Goal: Task Accomplishment & Management: Manage account settings

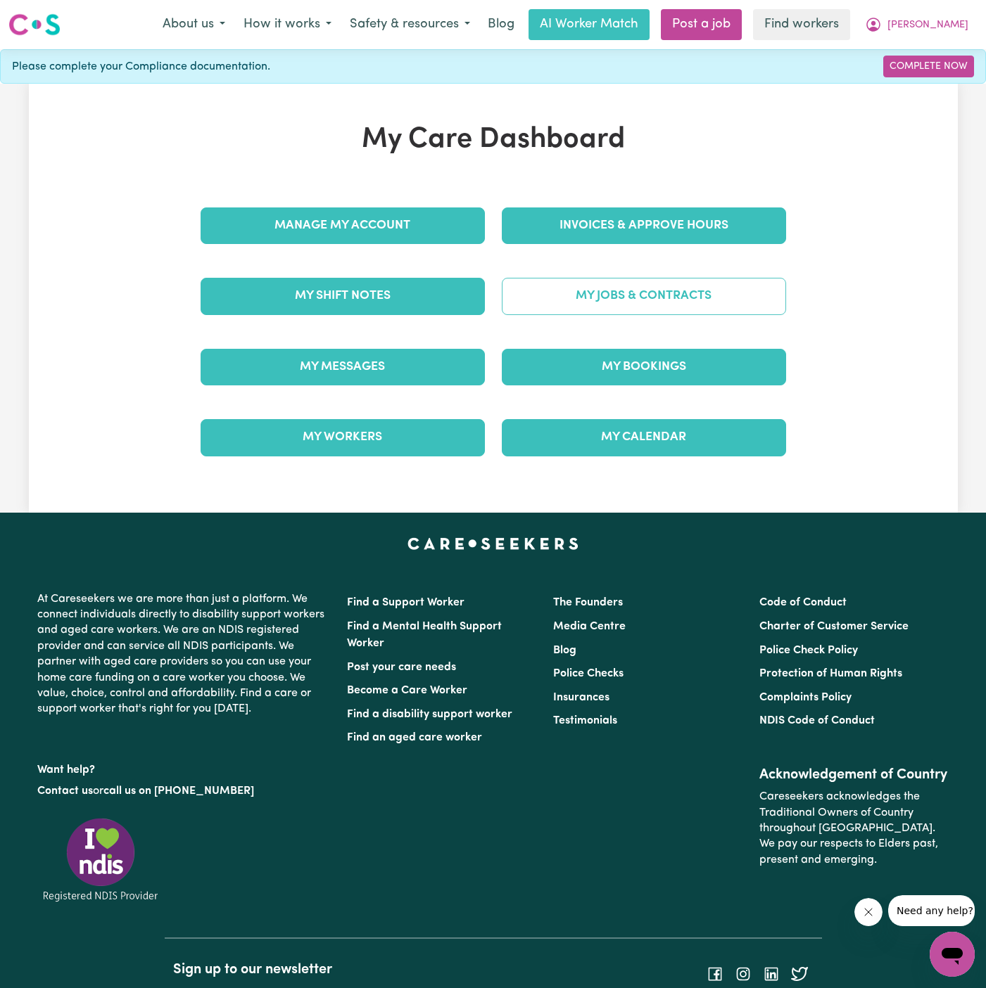
click at [651, 295] on link "My Jobs & Contracts" at bounding box center [644, 296] width 284 height 37
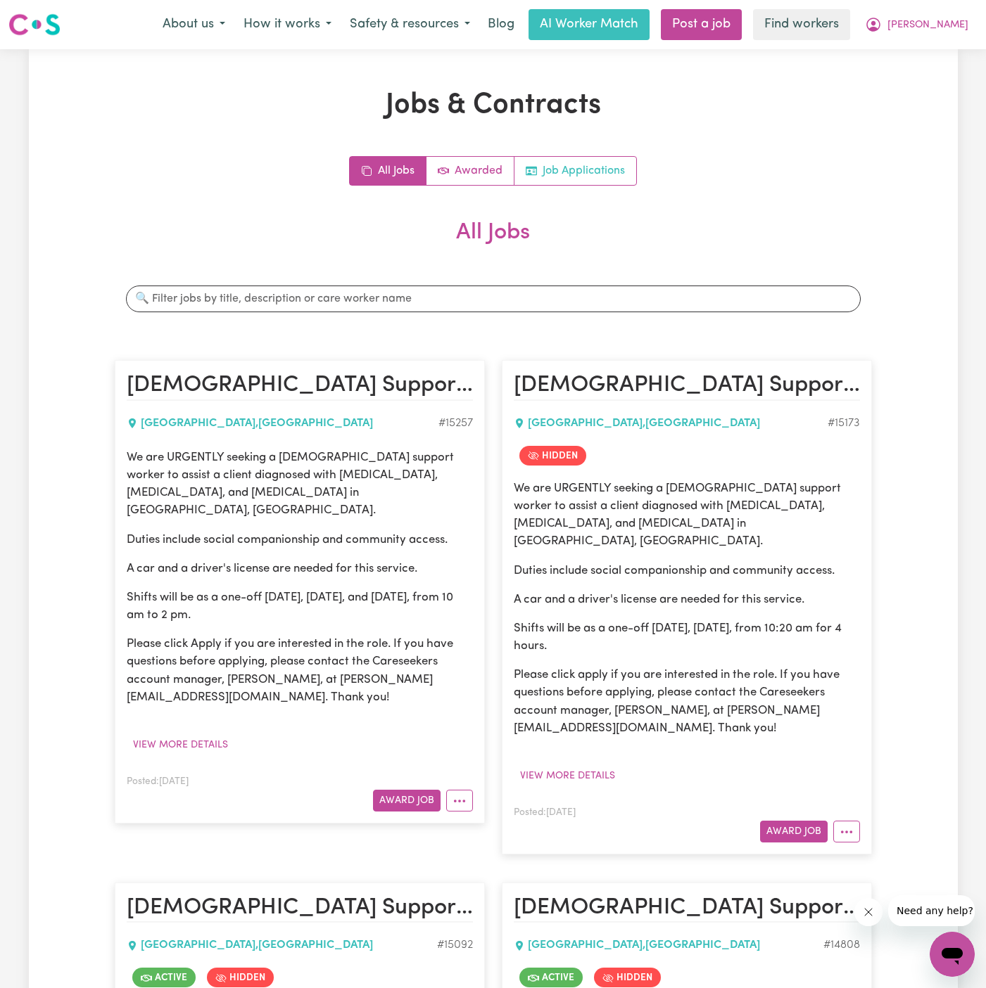
click at [584, 184] on link "Job Applications" at bounding box center [575, 171] width 122 height 28
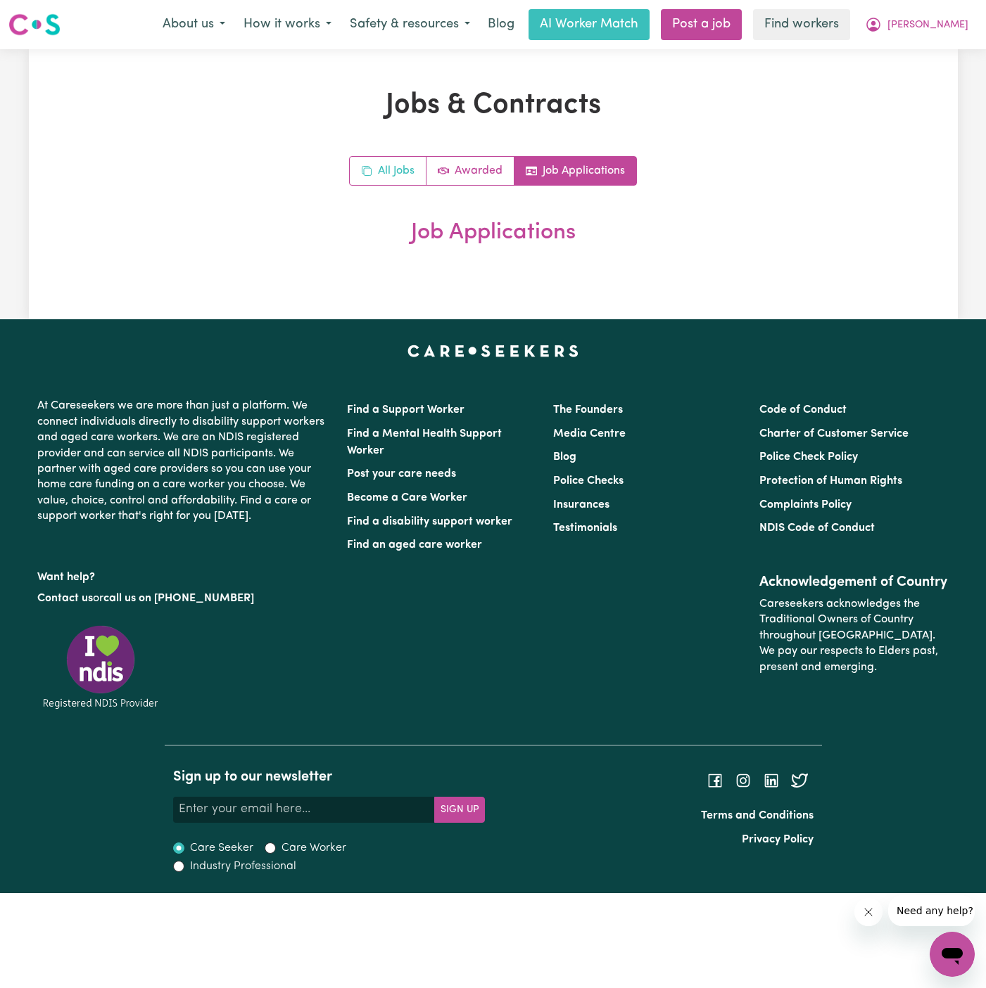
click at [378, 164] on link "All Jobs" at bounding box center [388, 171] width 77 height 28
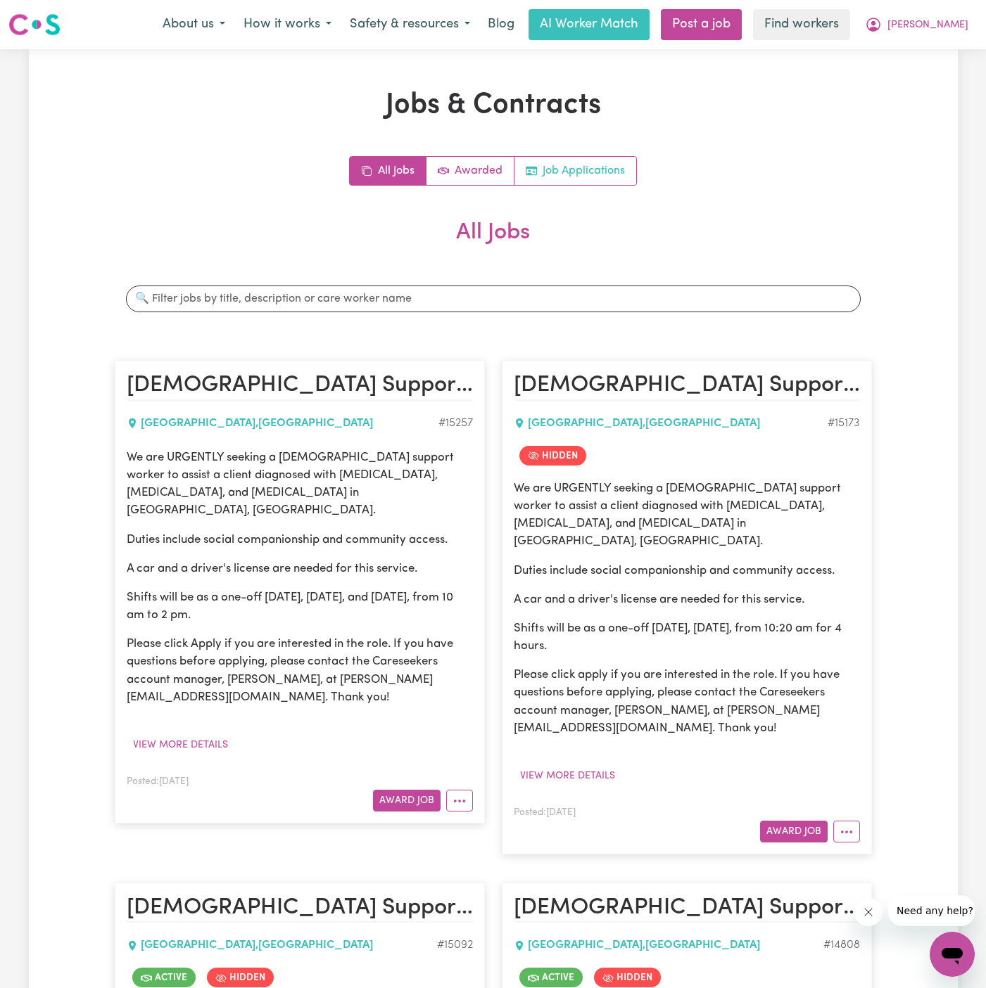
click at [580, 176] on link "Job Applications" at bounding box center [575, 171] width 122 height 28
click at [597, 170] on link "Job Applications" at bounding box center [575, 171] width 122 height 28
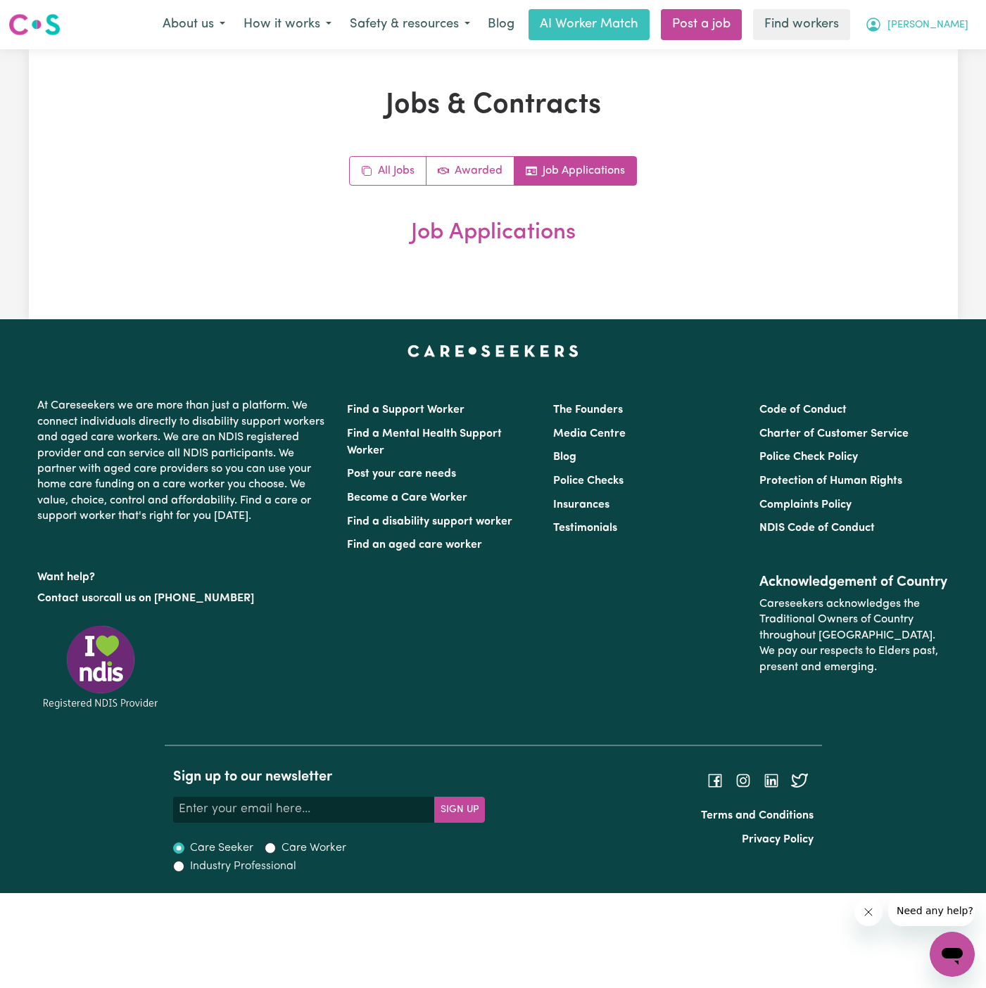
click at [959, 32] on span "[PERSON_NAME]" at bounding box center [927, 25] width 81 height 15
click at [935, 77] on link "Logout" at bounding box center [920, 81] width 111 height 27
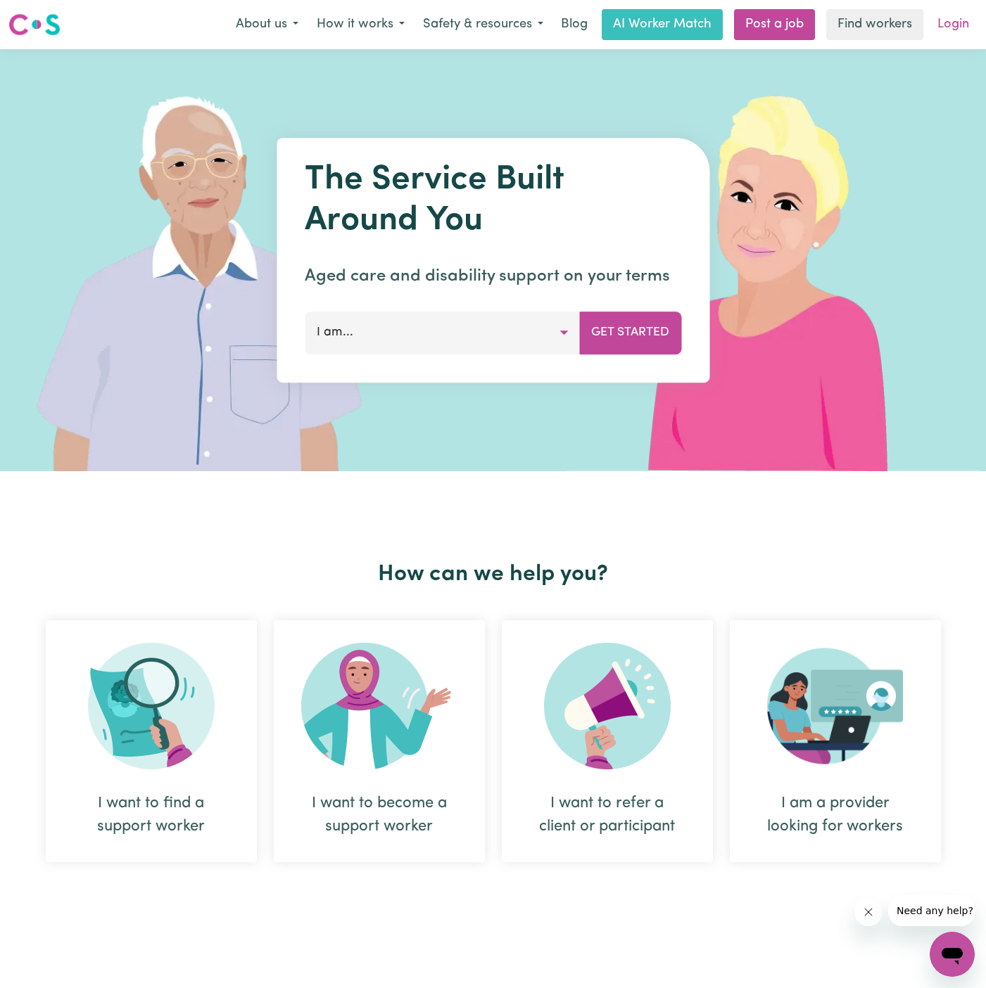
click at [954, 36] on link "Login" at bounding box center [953, 24] width 49 height 31
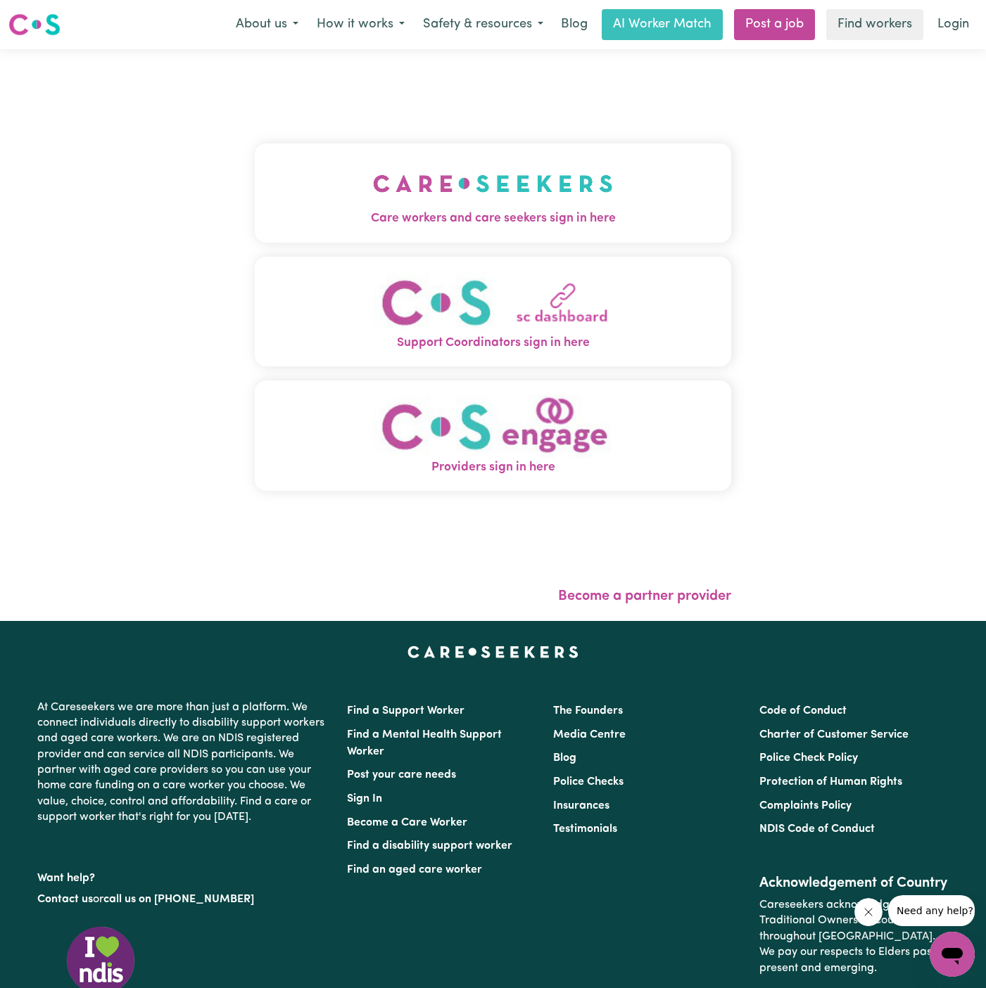
click at [533, 165] on img "Care workers and care seekers sign in here" at bounding box center [493, 184] width 240 height 52
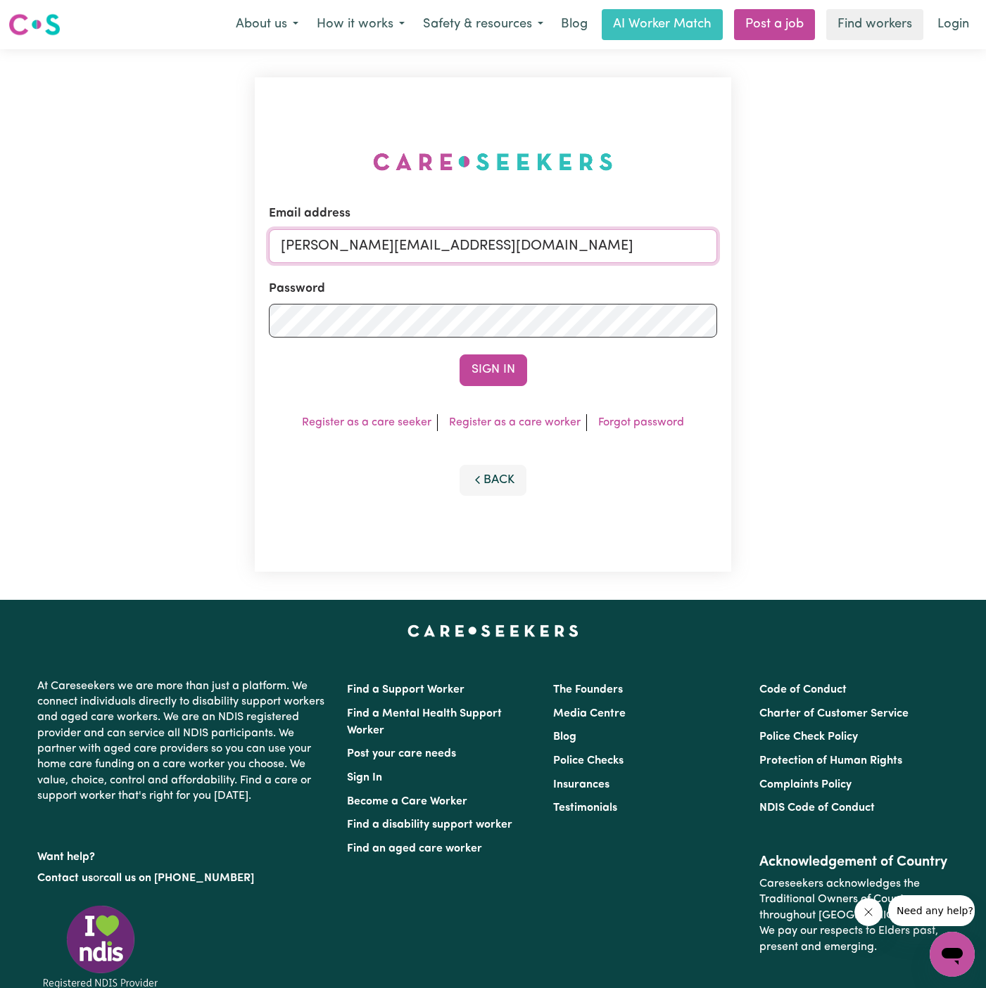
click at [597, 232] on input "[PERSON_NAME][EMAIL_ADDRESS][DOMAIN_NAME]" at bounding box center [493, 246] width 448 height 34
click at [597, 242] on input "[PERSON_NAME][EMAIL_ADDRESS][DOMAIN_NAME]" at bounding box center [493, 246] width 448 height 34
drag, startPoint x: 357, startPoint y: 243, endPoint x: 748, endPoint y: 302, distance: 396.4
click at [748, 302] on div "Email address [EMAIL_ADDRESS][DOMAIN_NAME] Password Sign In Register as a care …" at bounding box center [493, 324] width 986 height 551
type input "[EMAIL_ADDRESS][DOMAIN_NAME]"
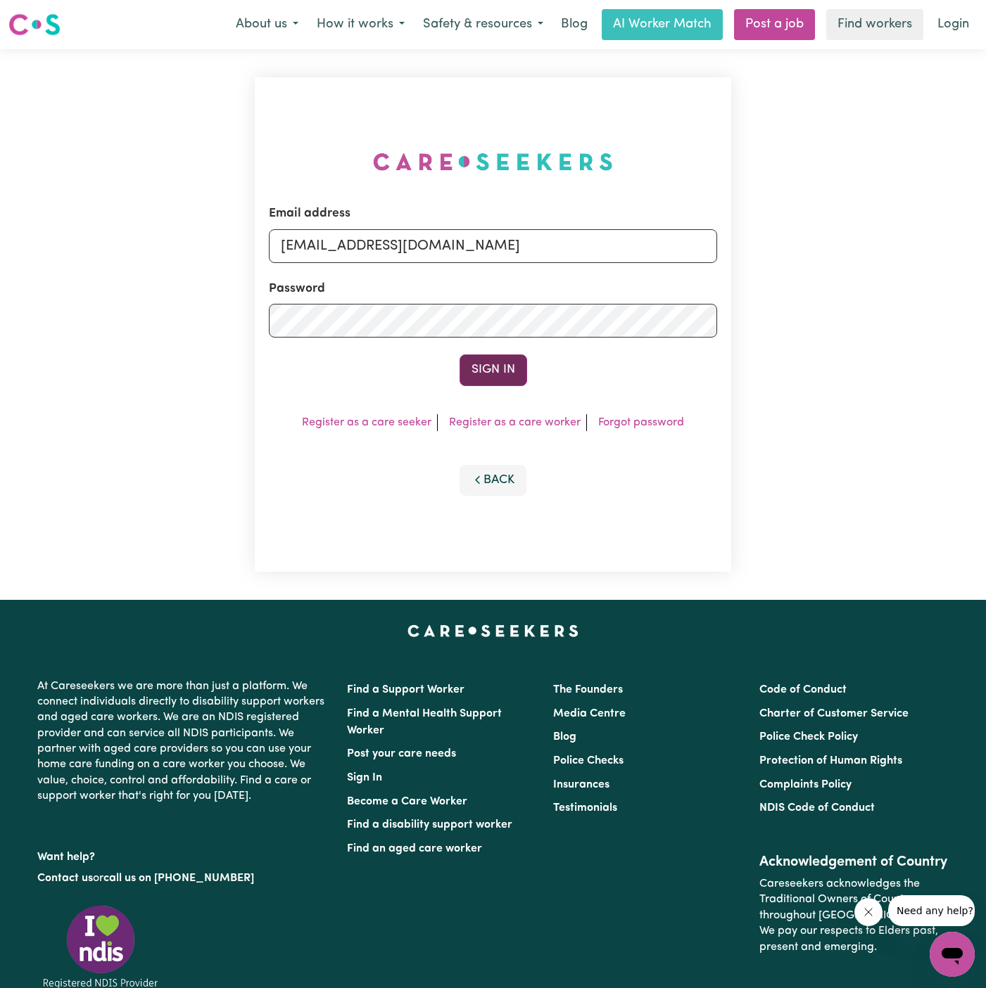
click at [492, 380] on button "Sign In" at bounding box center [493, 370] width 68 height 31
